Goal: Transaction & Acquisition: Purchase product/service

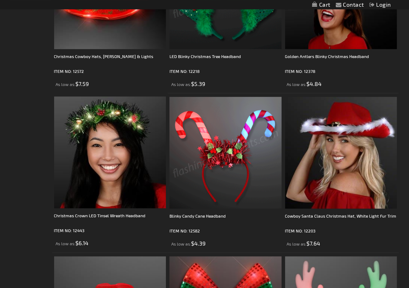
scroll to position [242, 0]
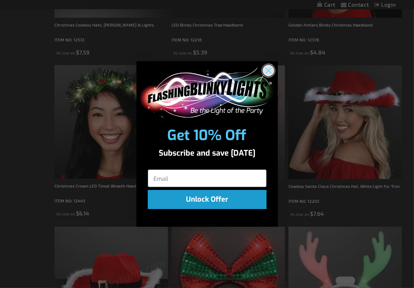
click at [271, 69] on circle "Close dialog" at bounding box center [269, 70] width 12 height 12
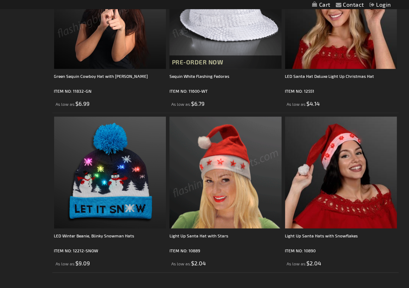
scroll to position [1818, 0]
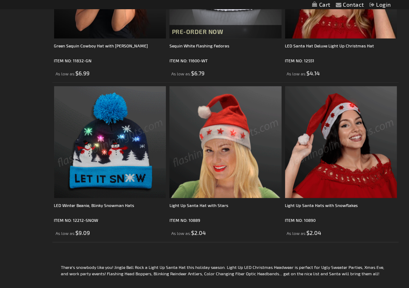
click at [108, 122] on img at bounding box center [110, 142] width 112 height 112
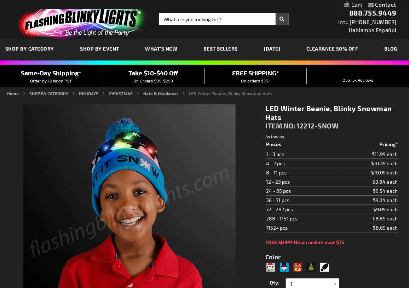
type input "5680"
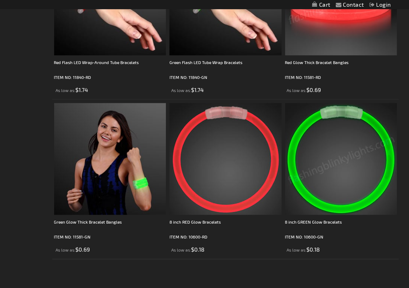
scroll to position [855, 0]
